Goal: Task Accomplishment & Management: Use online tool/utility

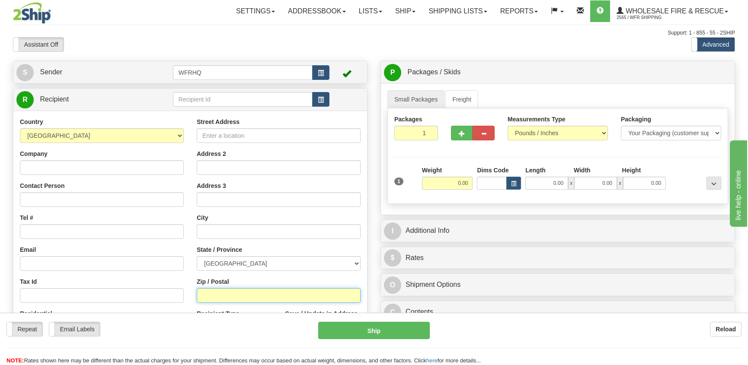
click at [214, 298] on input "Zip / Postal" at bounding box center [279, 295] width 164 height 15
type input "P5N 1L8"
click at [449, 181] on input "0.00" at bounding box center [447, 183] width 51 height 13
type input "KAPUSKASING"
select select "ON"
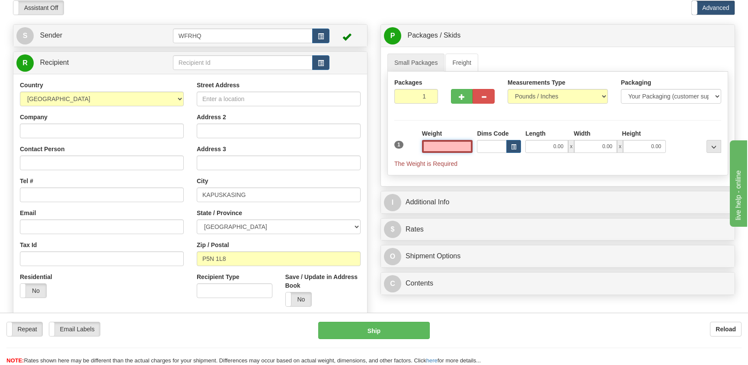
scroll to position [86, 0]
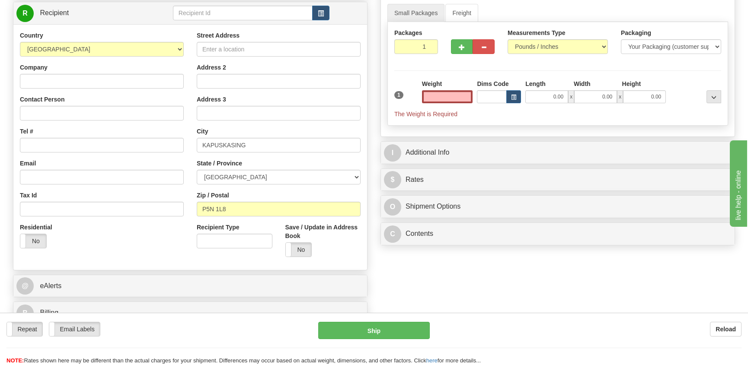
type input "0.00"
drag, startPoint x: 452, startPoint y: 96, endPoint x: 467, endPoint y: 94, distance: 15.4
click at [467, 94] on input "0.00" at bounding box center [447, 96] width 51 height 13
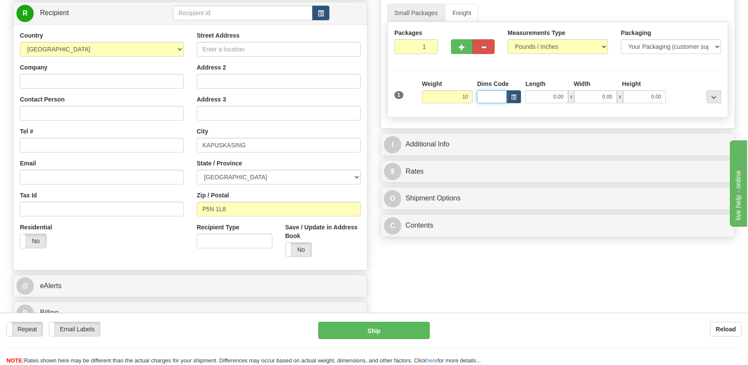
type input "10.00"
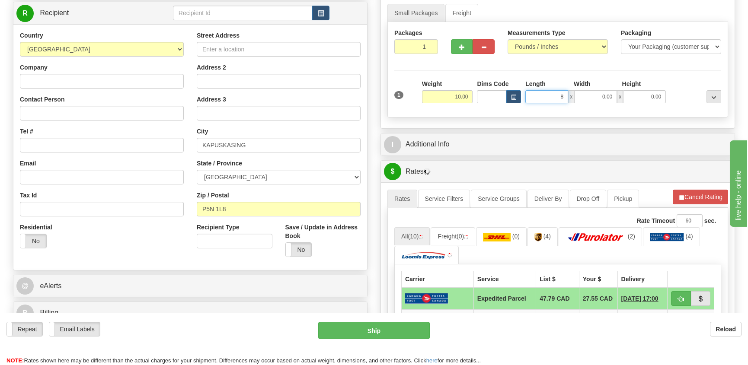
type input "8.00"
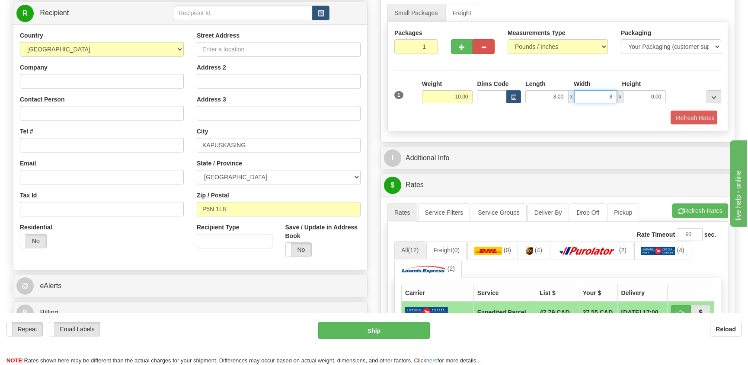
type input "8.00"
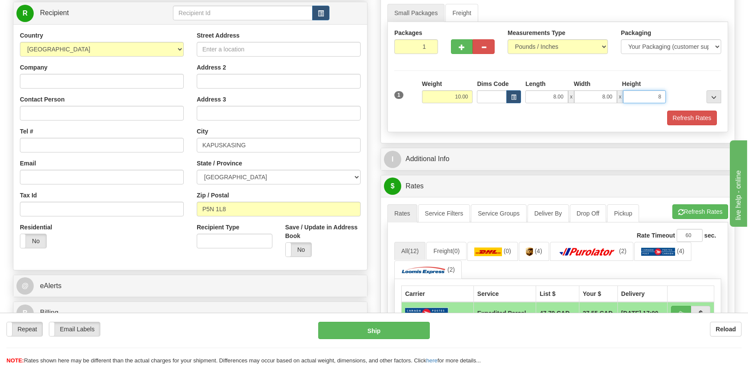
type input "8.00"
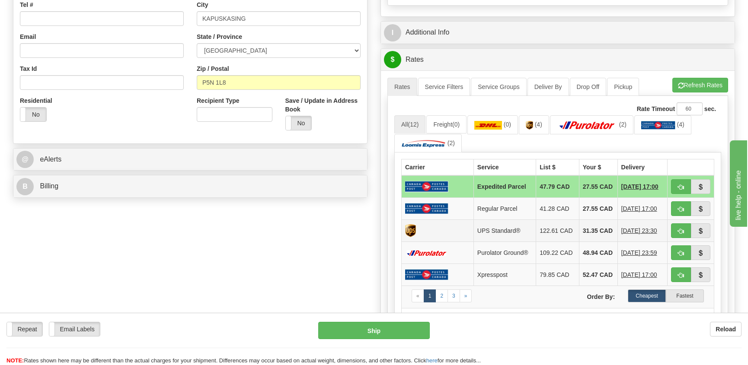
scroll to position [216, 0]
